Goal: Find specific page/section: Find specific page/section

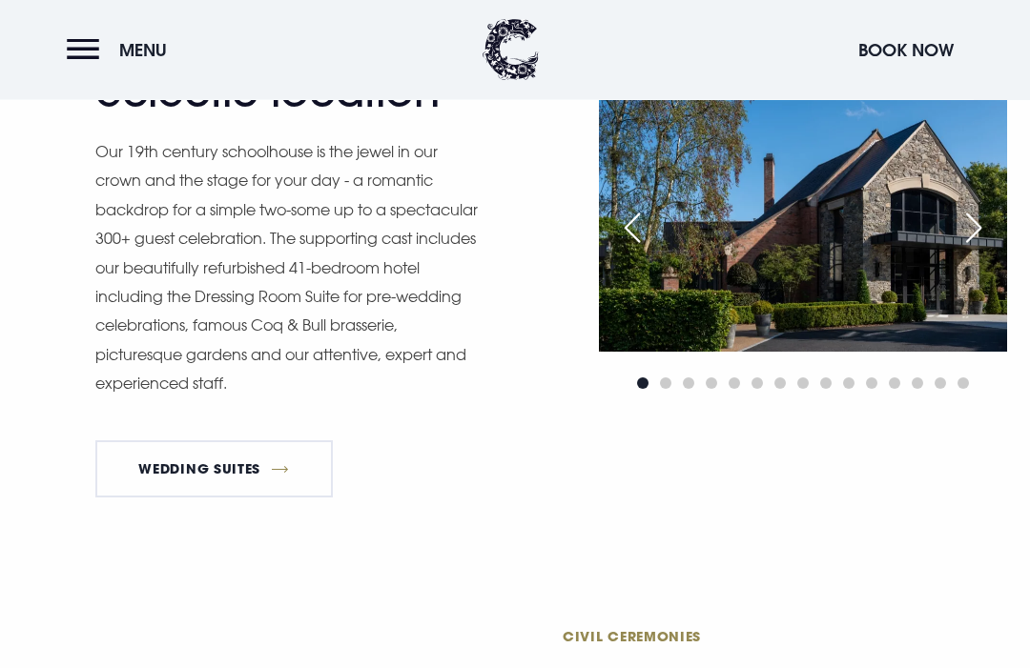
click at [960, 250] on div "Next slide" at bounding box center [974, 229] width 48 height 42
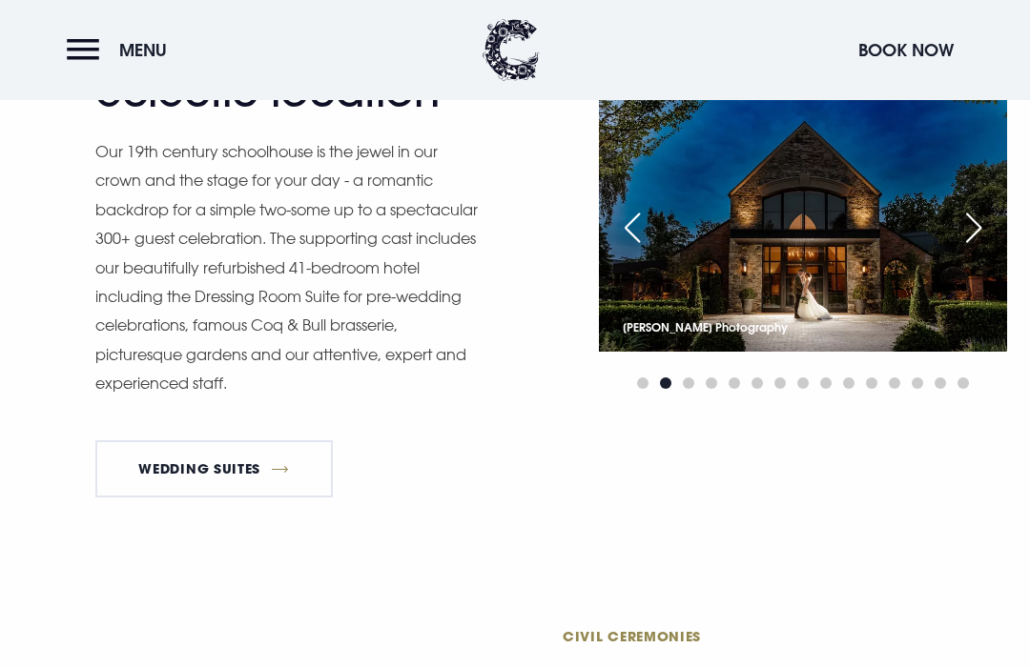
click at [970, 249] on div "Next slide" at bounding box center [974, 228] width 48 height 42
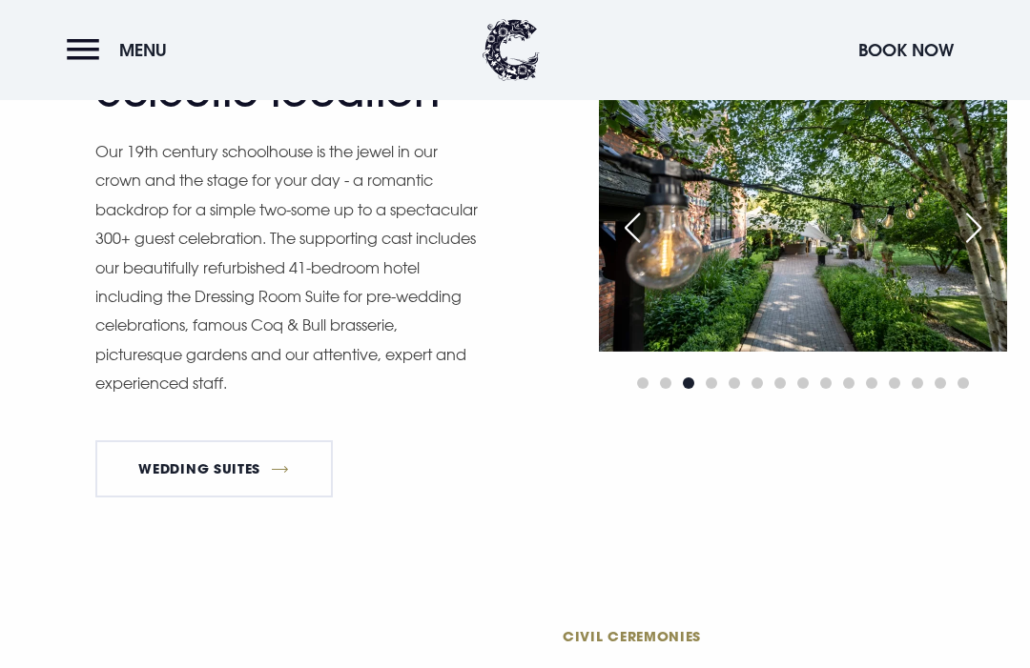
click at [965, 249] on div "Next slide" at bounding box center [974, 228] width 48 height 42
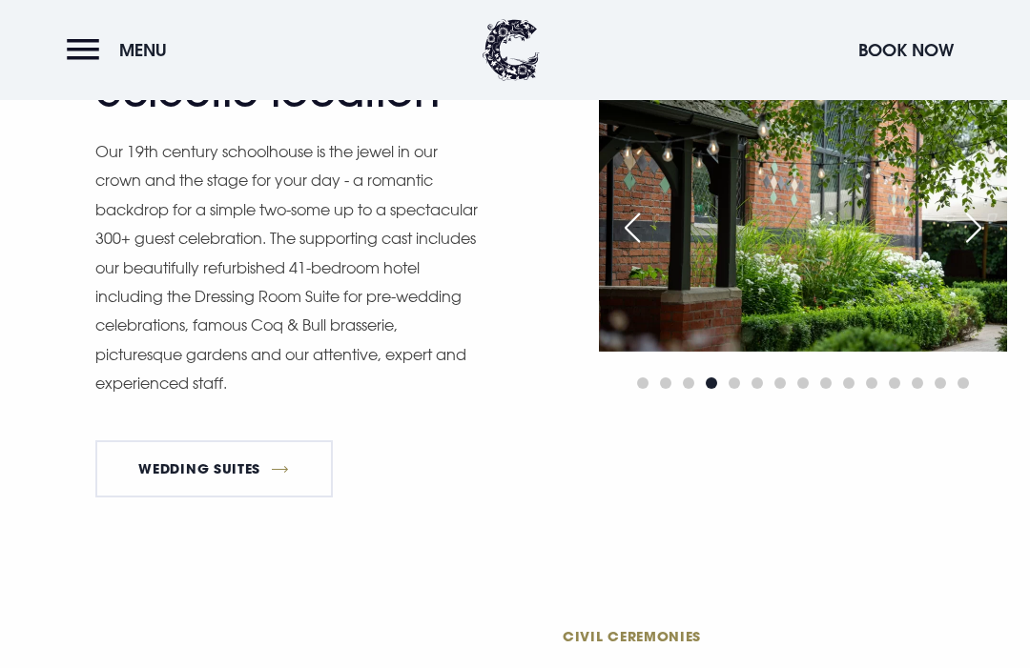
click at [972, 249] on div "Next slide" at bounding box center [974, 228] width 48 height 42
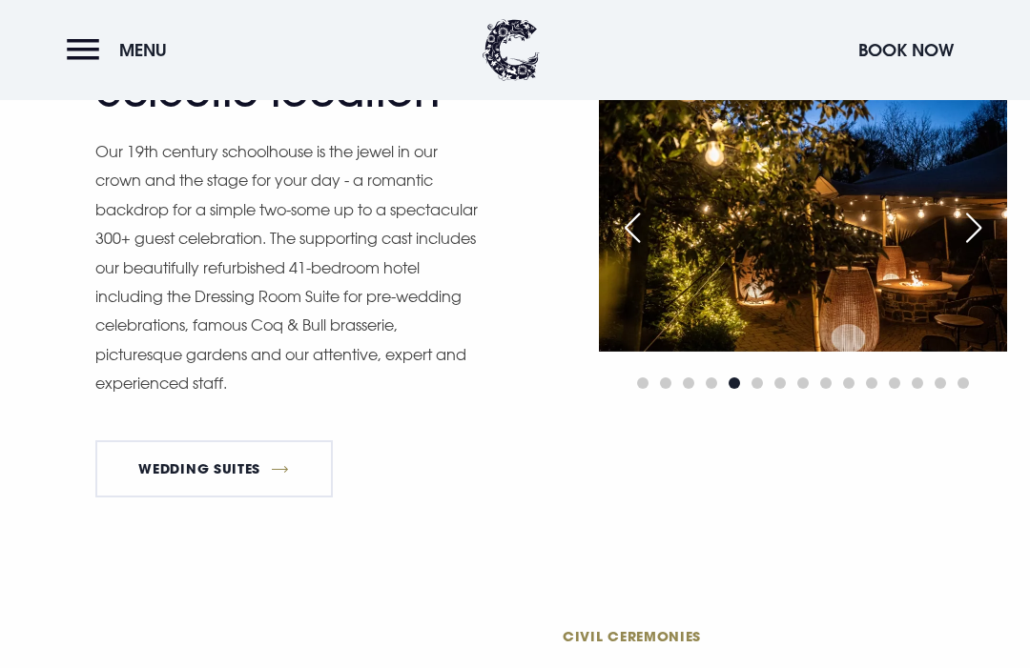
click at [972, 249] on div "Next slide" at bounding box center [974, 228] width 48 height 42
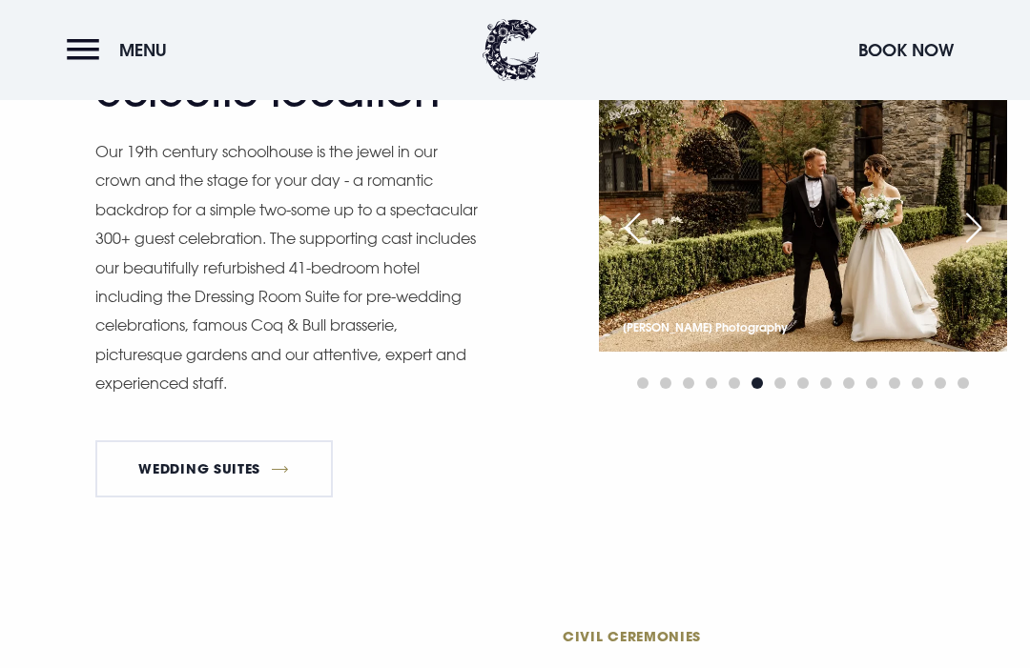
click at [976, 249] on div "Next slide" at bounding box center [974, 228] width 48 height 42
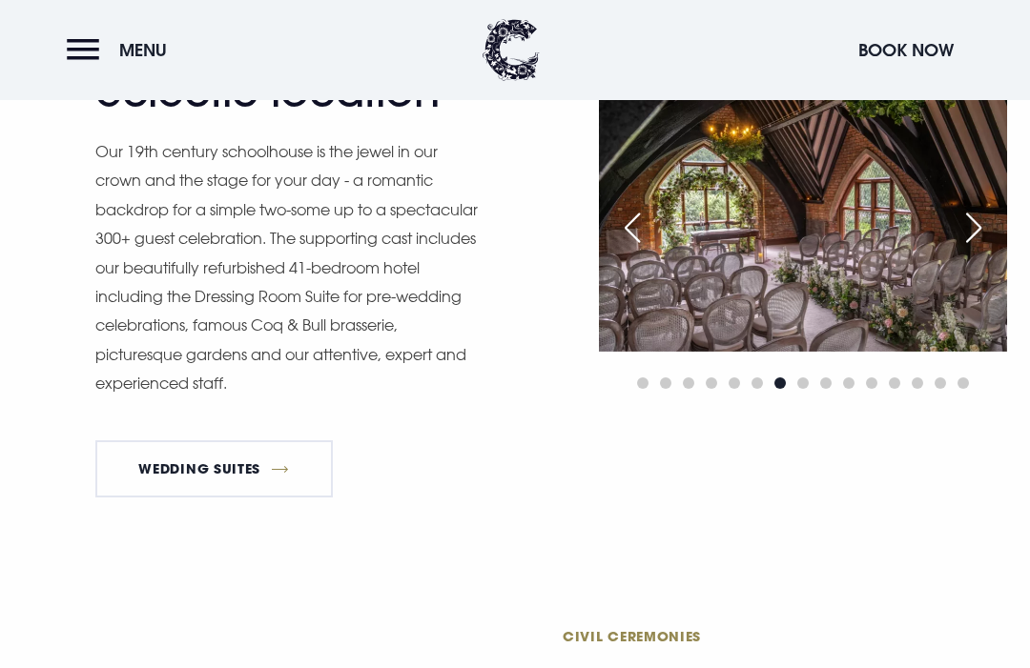
click at [973, 249] on div "Next slide" at bounding box center [974, 228] width 48 height 42
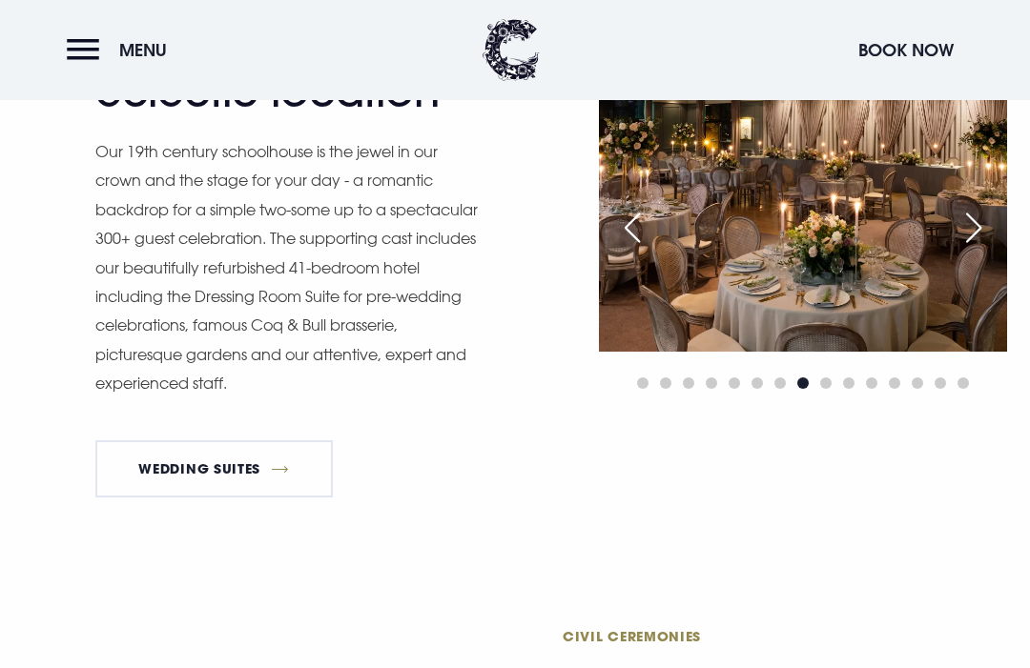
click at [981, 249] on div "Next slide" at bounding box center [974, 228] width 48 height 42
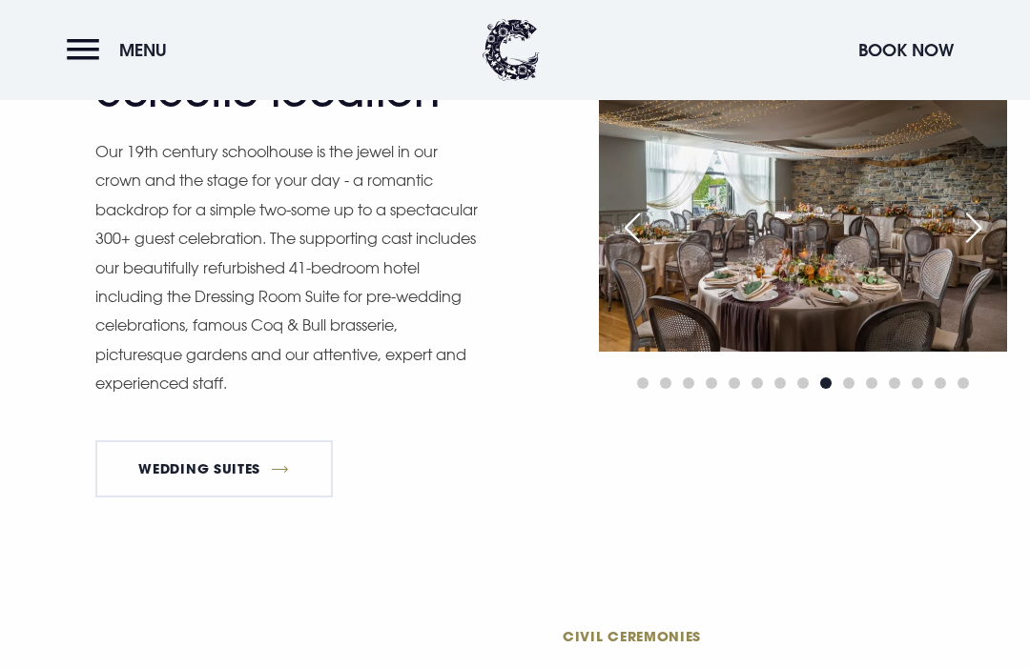
click at [976, 249] on div "Next slide" at bounding box center [974, 228] width 48 height 42
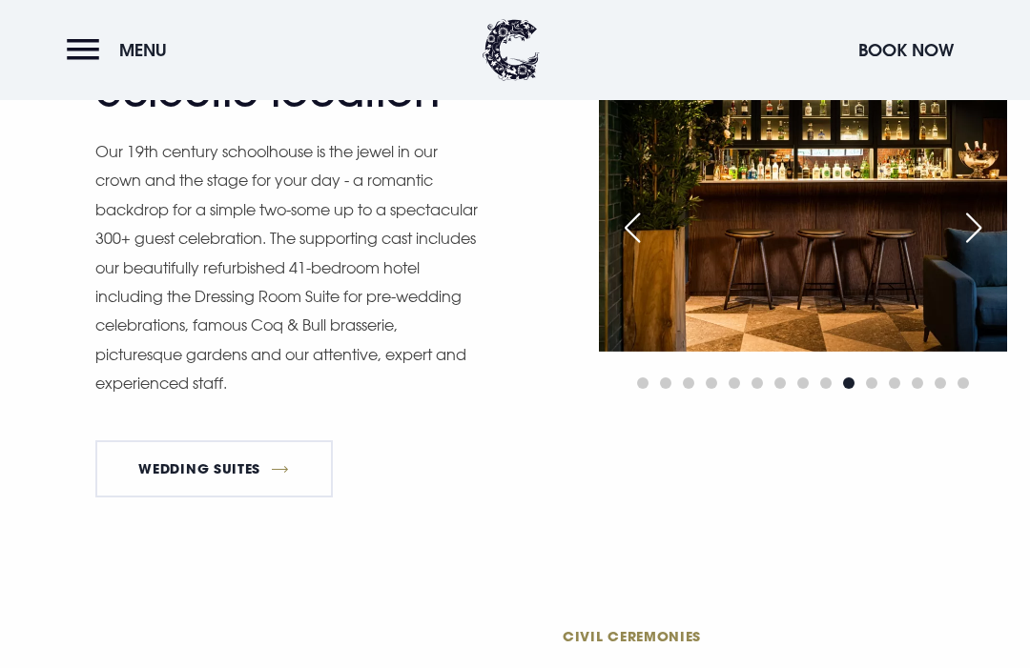
click at [973, 249] on div "Next slide" at bounding box center [974, 228] width 48 height 42
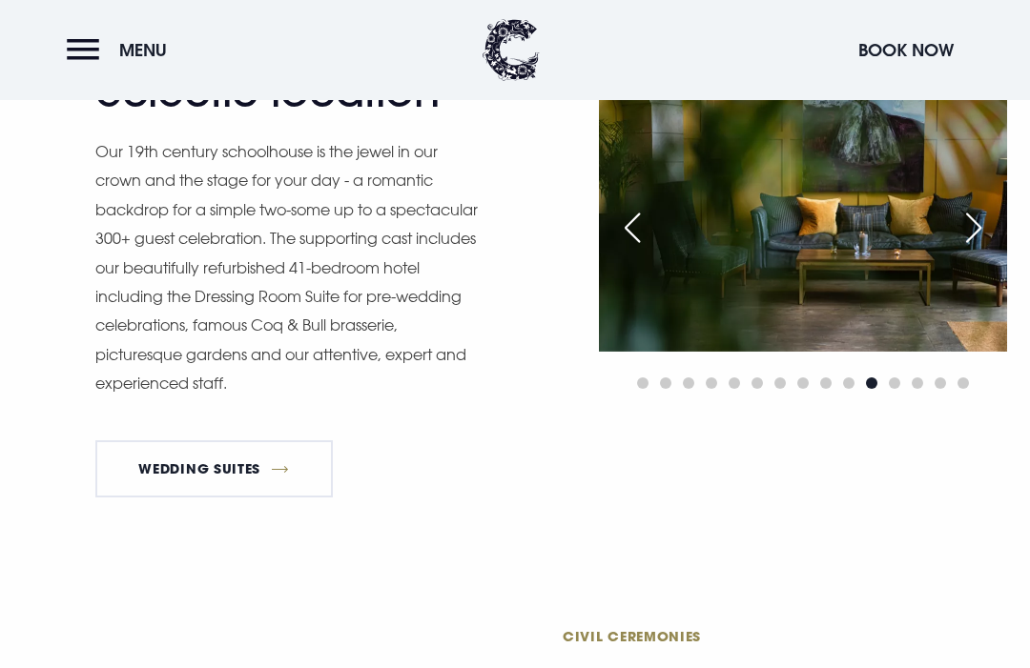
click at [976, 249] on div "Next slide" at bounding box center [974, 228] width 48 height 42
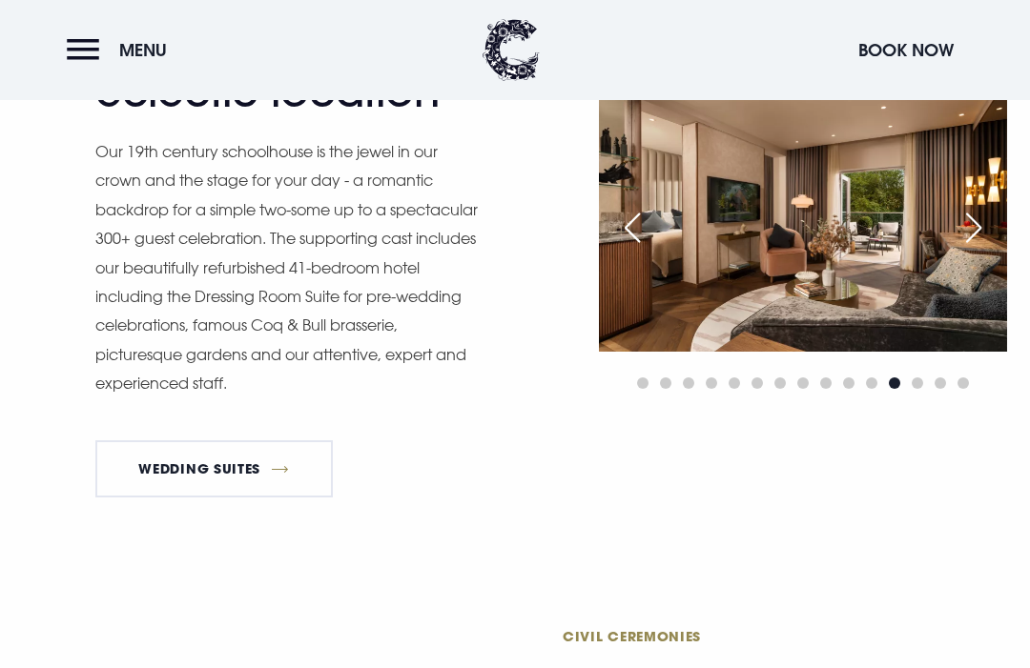
click at [978, 249] on div "Next slide" at bounding box center [974, 228] width 48 height 42
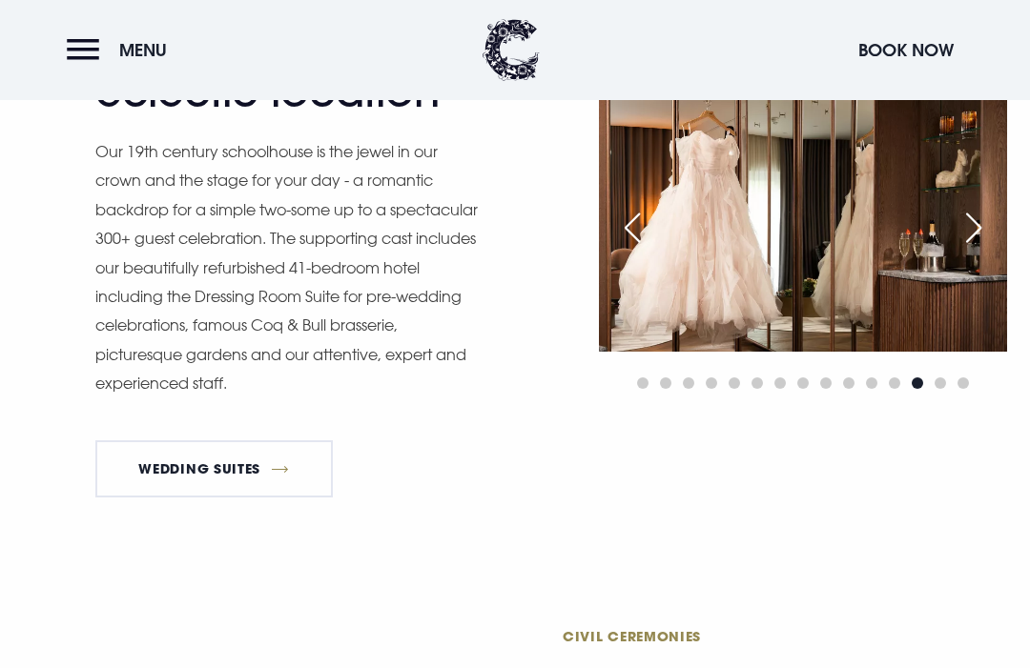
click at [976, 249] on div "Next slide" at bounding box center [974, 228] width 48 height 42
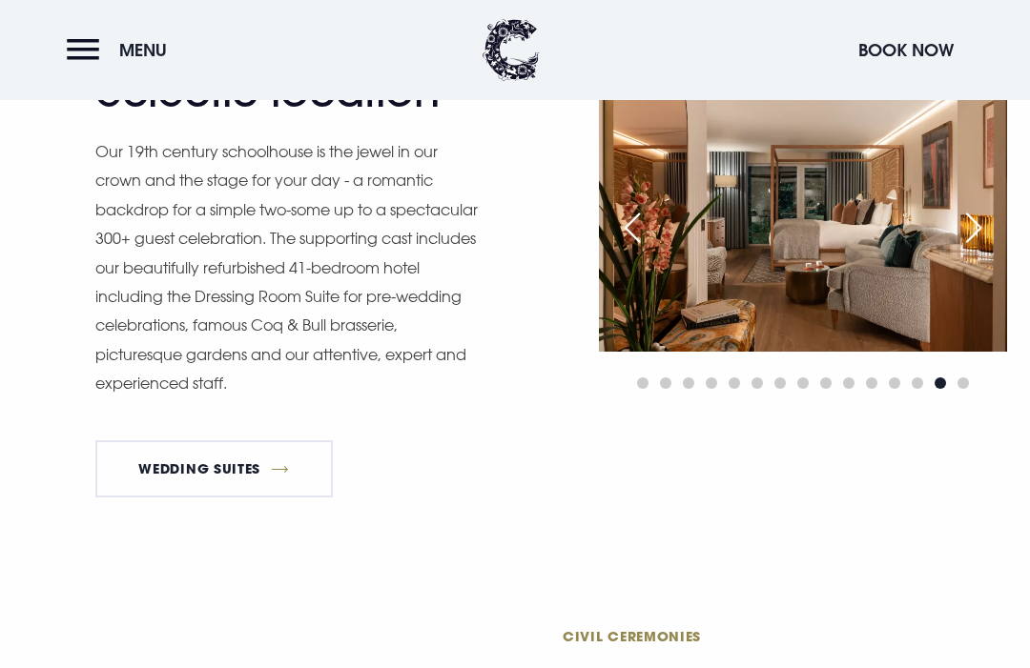
click at [982, 249] on div "Next slide" at bounding box center [974, 228] width 48 height 42
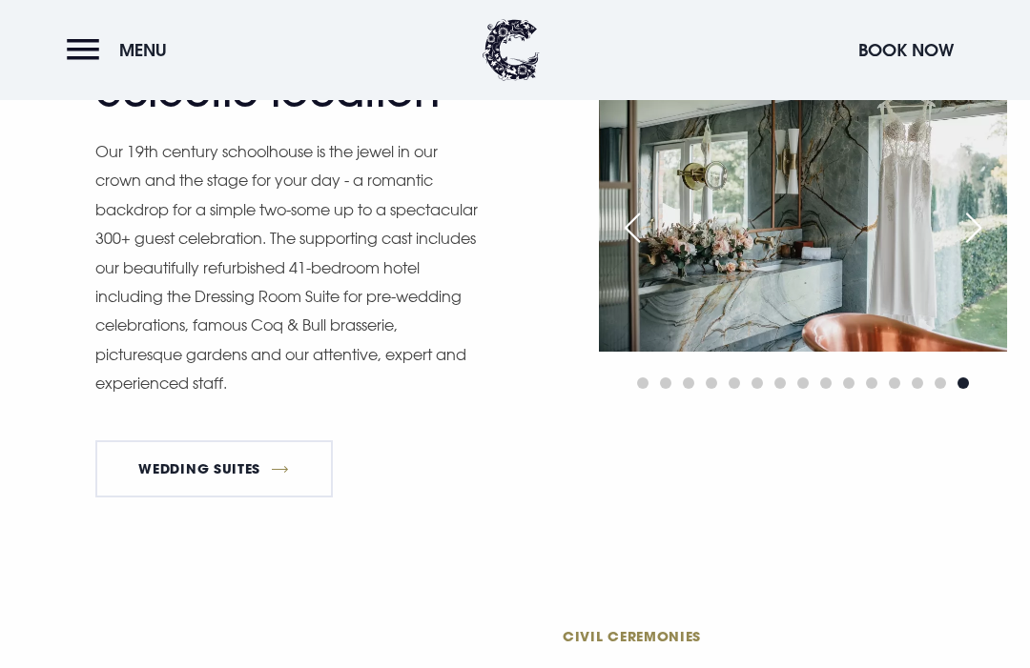
click at [976, 249] on div "Next slide" at bounding box center [974, 228] width 48 height 42
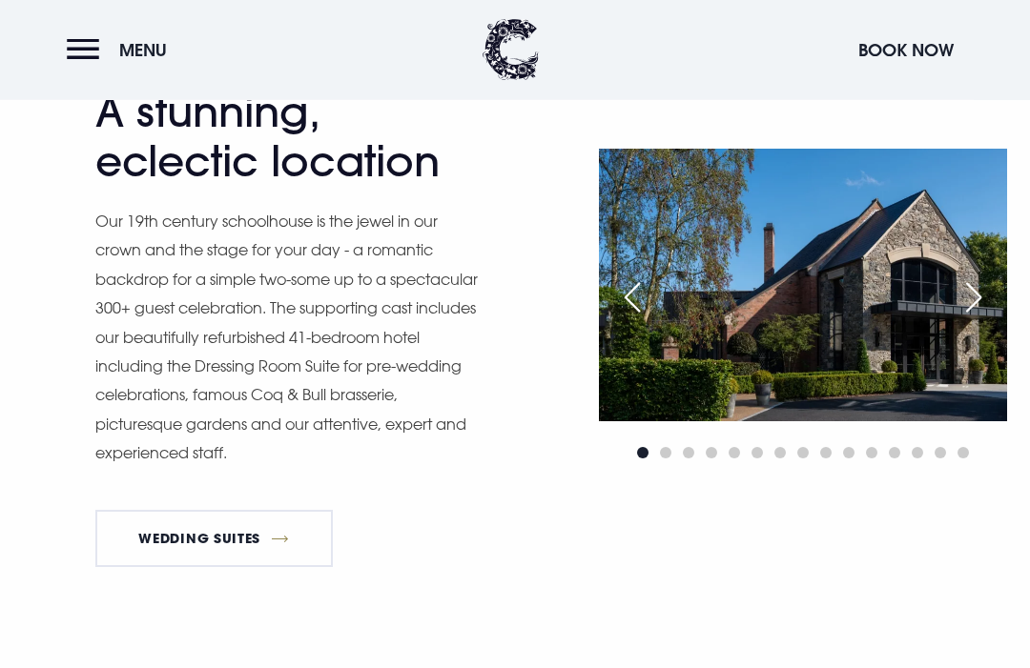
scroll to position [1384, 0]
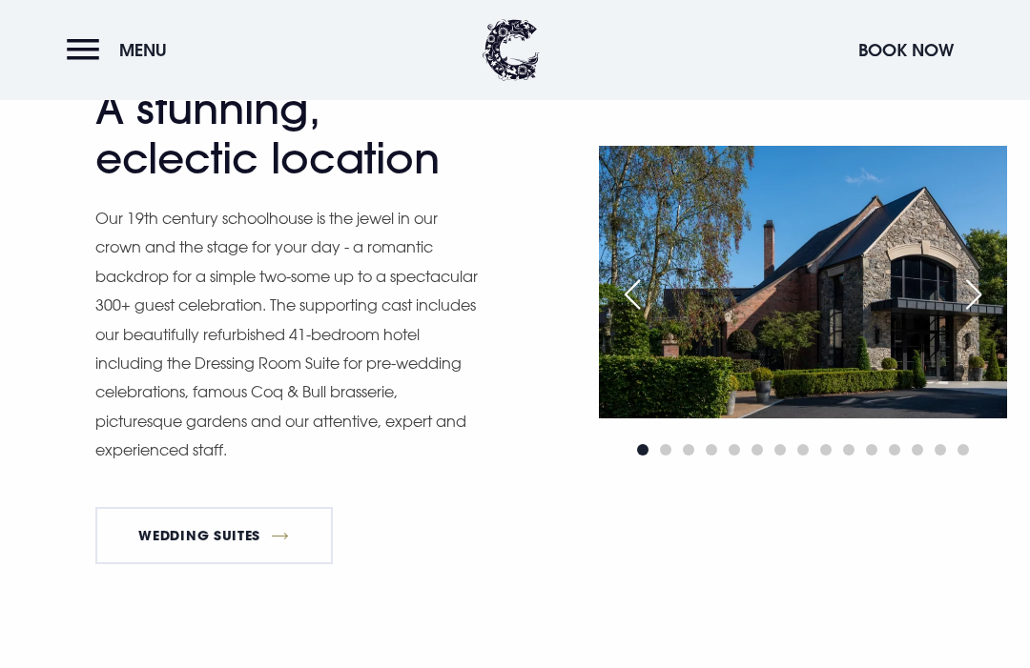
click at [995, 316] on div "Next slide" at bounding box center [974, 295] width 48 height 42
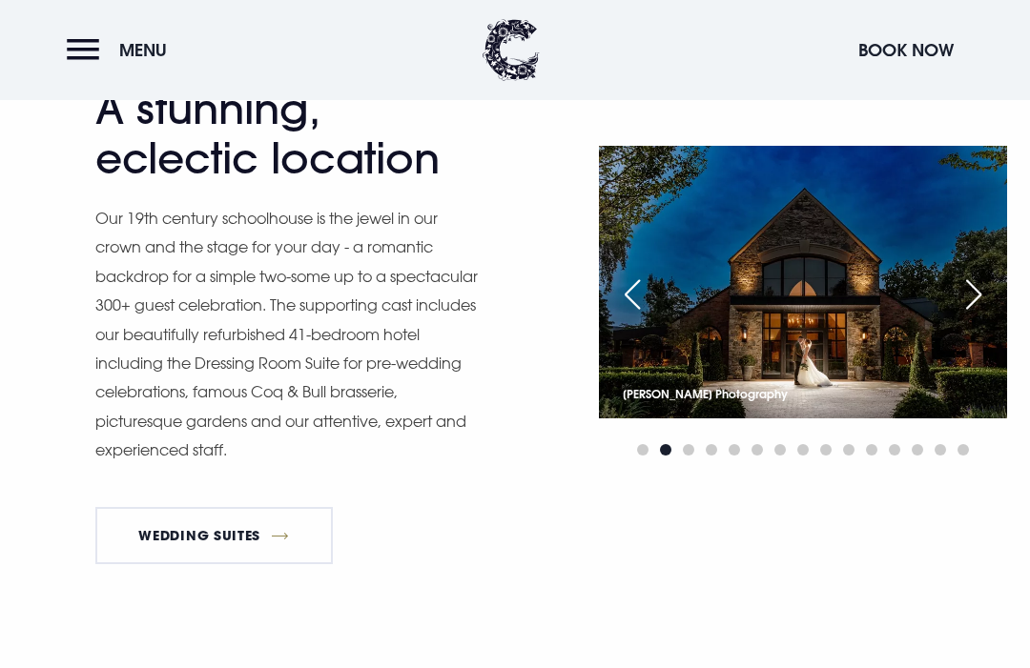
click at [1003, 355] on img at bounding box center [803, 282] width 408 height 272
click at [990, 316] on div "Next slide" at bounding box center [974, 295] width 48 height 42
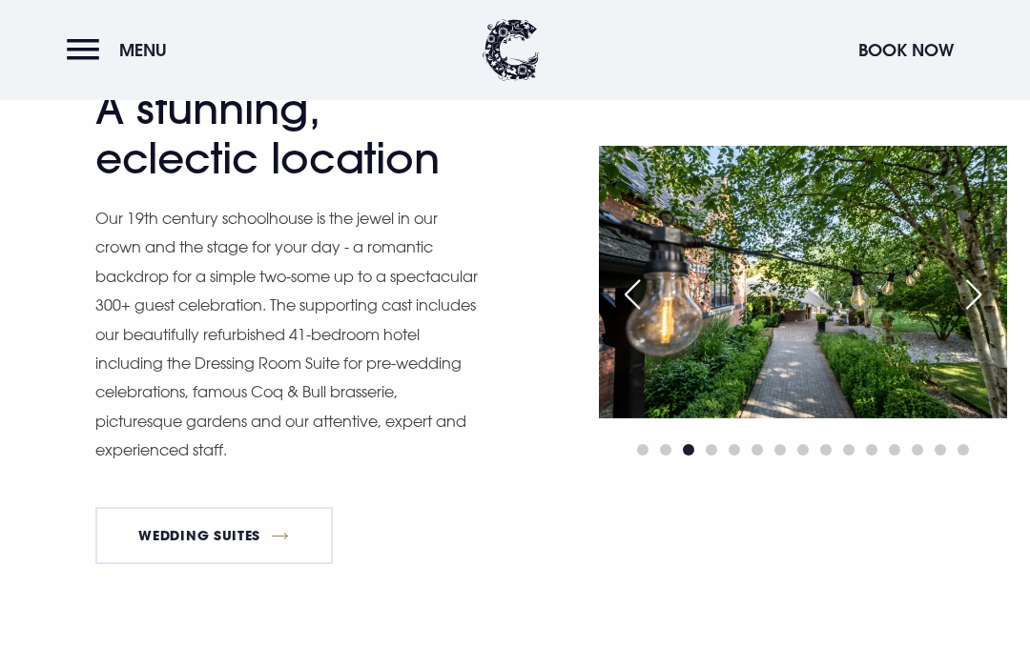
click at [990, 316] on div "Next slide" at bounding box center [974, 295] width 48 height 42
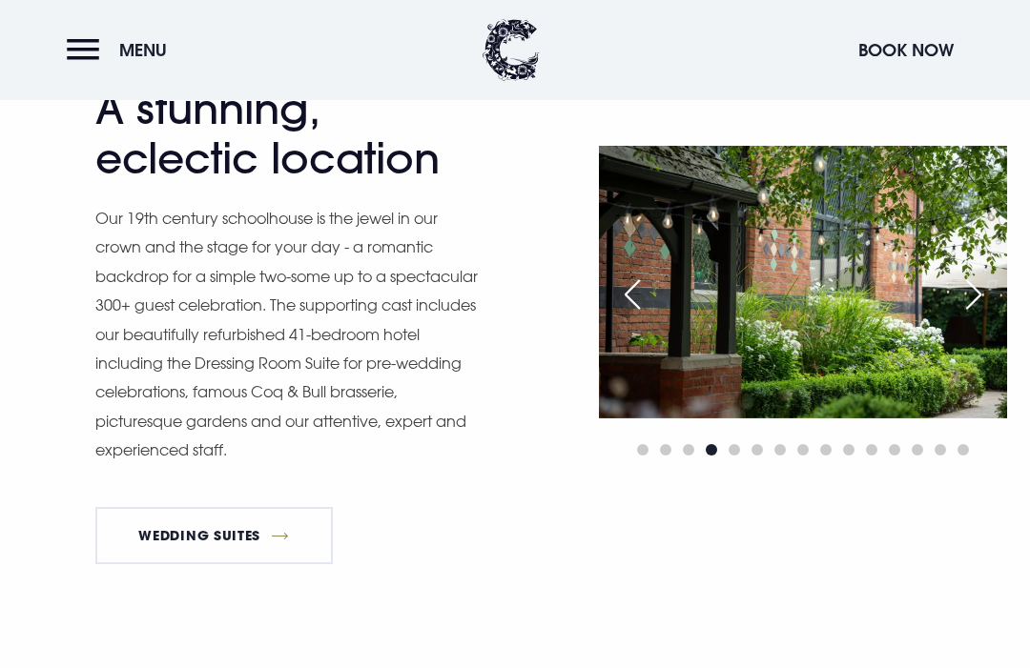
click at [992, 316] on div "Next slide" at bounding box center [974, 295] width 48 height 42
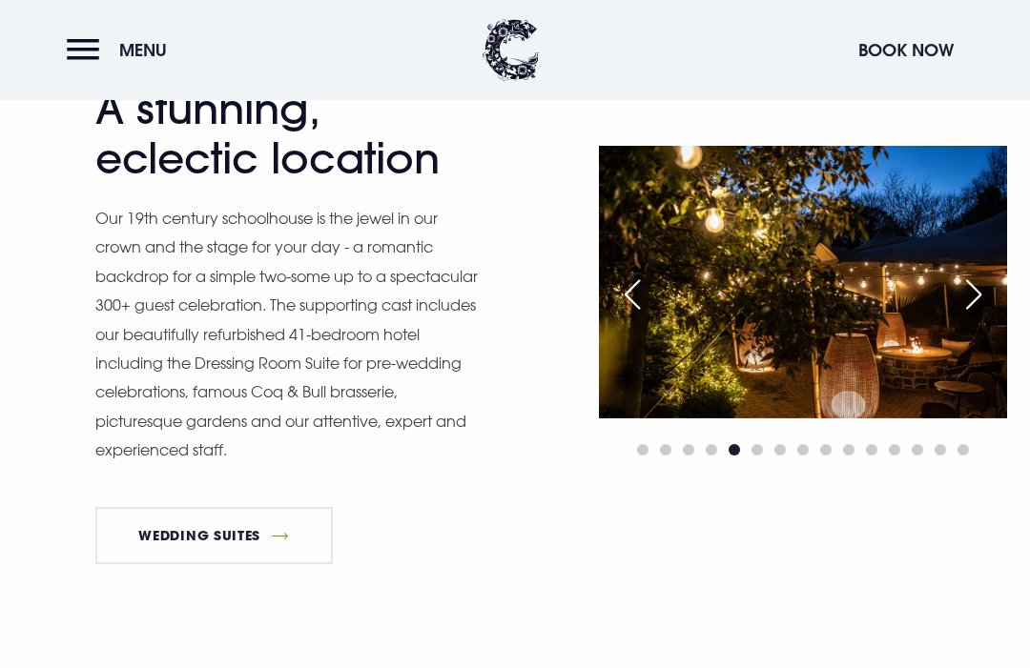
click at [992, 316] on div "Next slide" at bounding box center [974, 295] width 48 height 42
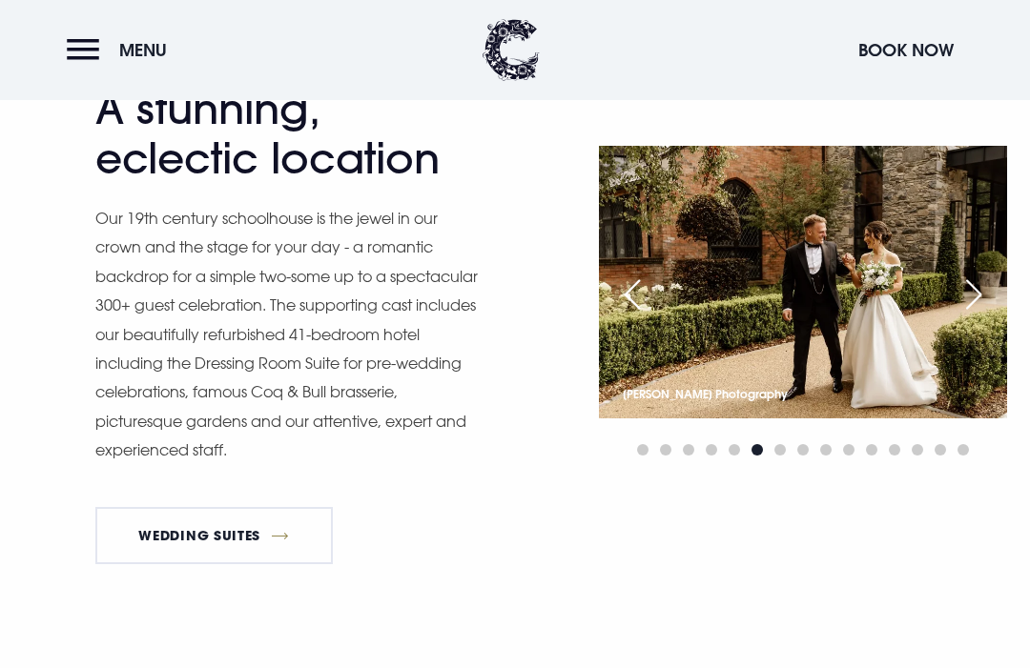
click at [990, 316] on div "Next slide" at bounding box center [974, 295] width 48 height 42
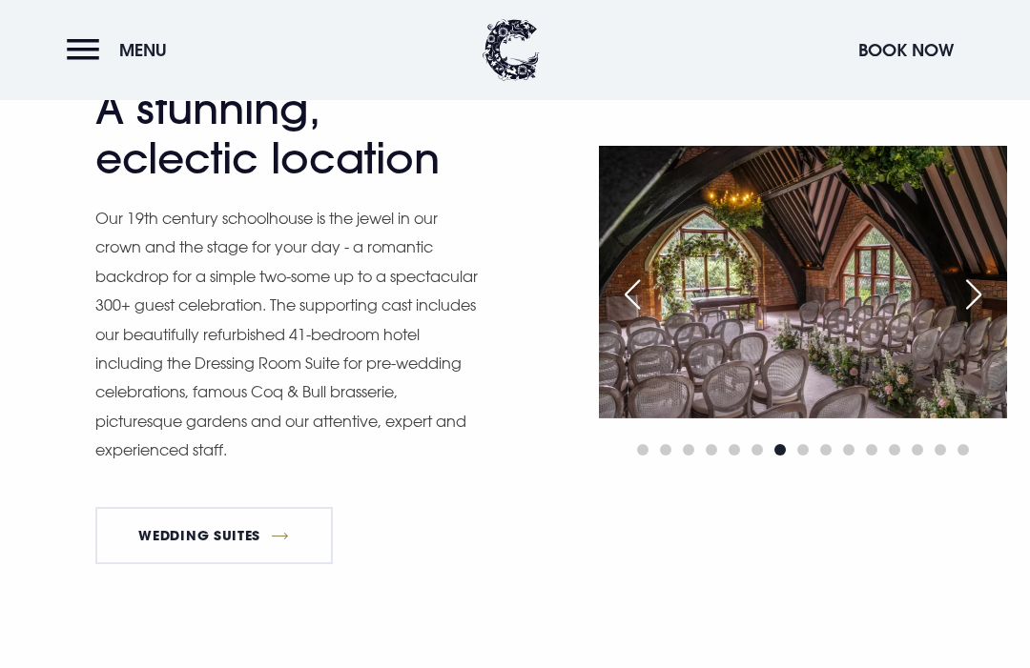
click at [990, 316] on div "Next slide" at bounding box center [974, 295] width 48 height 42
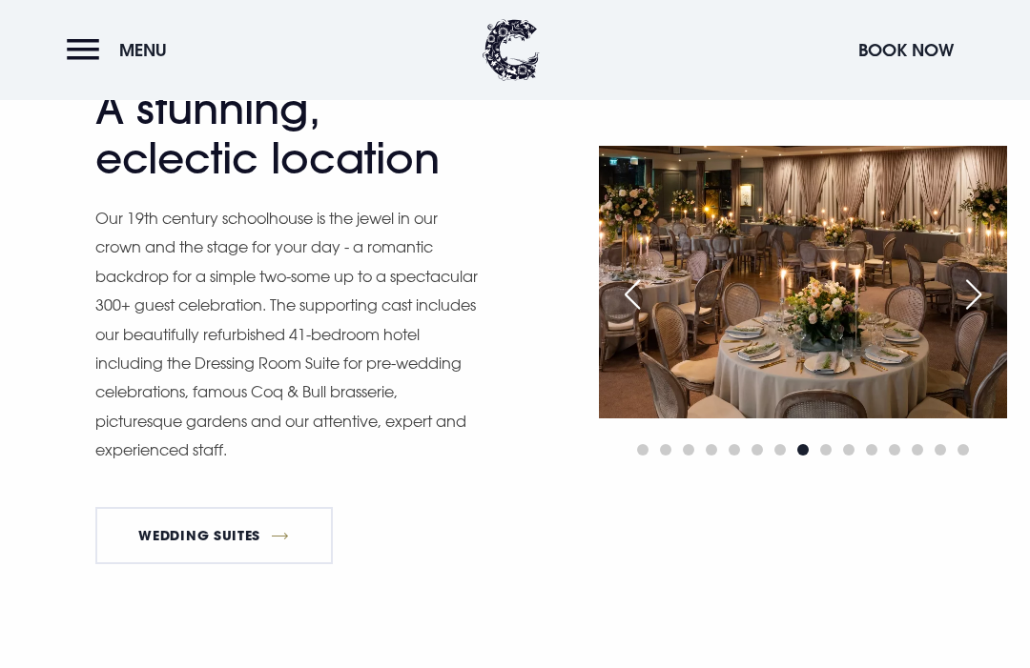
click at [996, 316] on div "Next slide" at bounding box center [974, 295] width 48 height 42
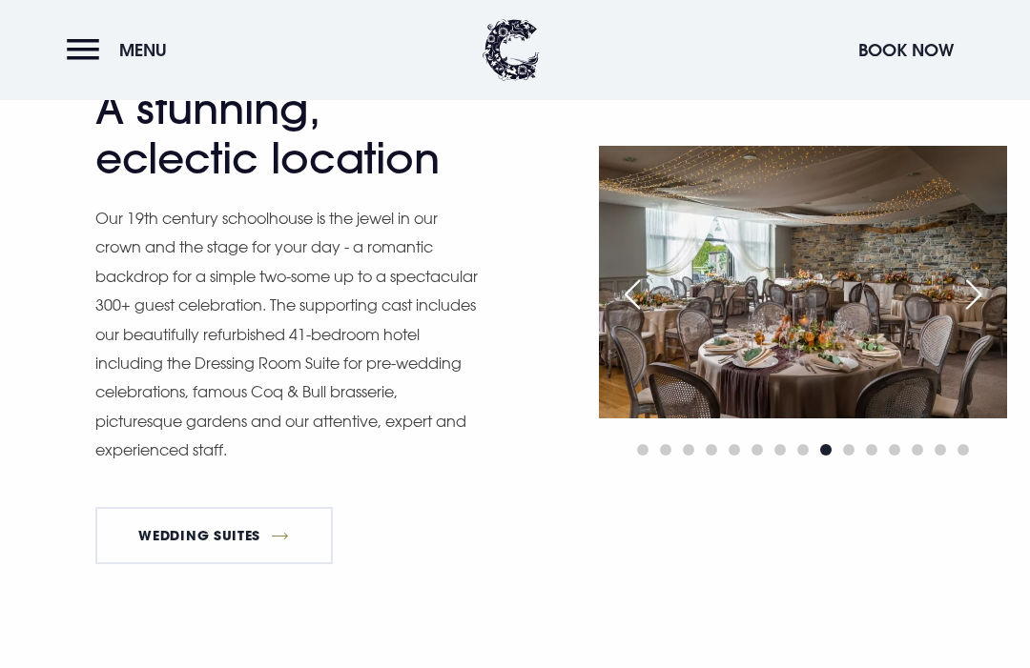
click at [999, 363] on img at bounding box center [803, 282] width 408 height 272
click at [259, 565] on link "Wedding Suites" at bounding box center [213, 535] width 237 height 57
